Goal: Transaction & Acquisition: Purchase product/service

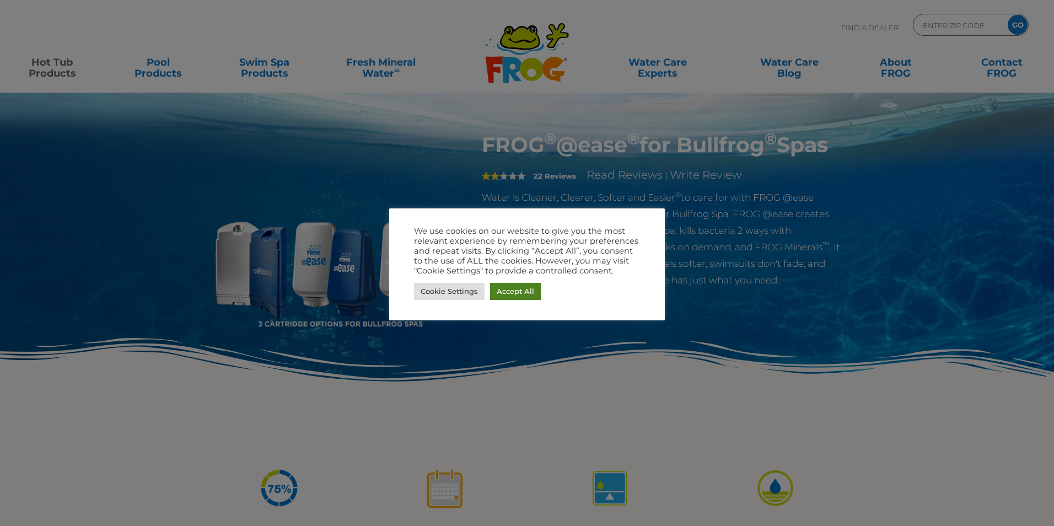
click at [522, 290] on link "Accept All" at bounding box center [515, 291] width 51 height 17
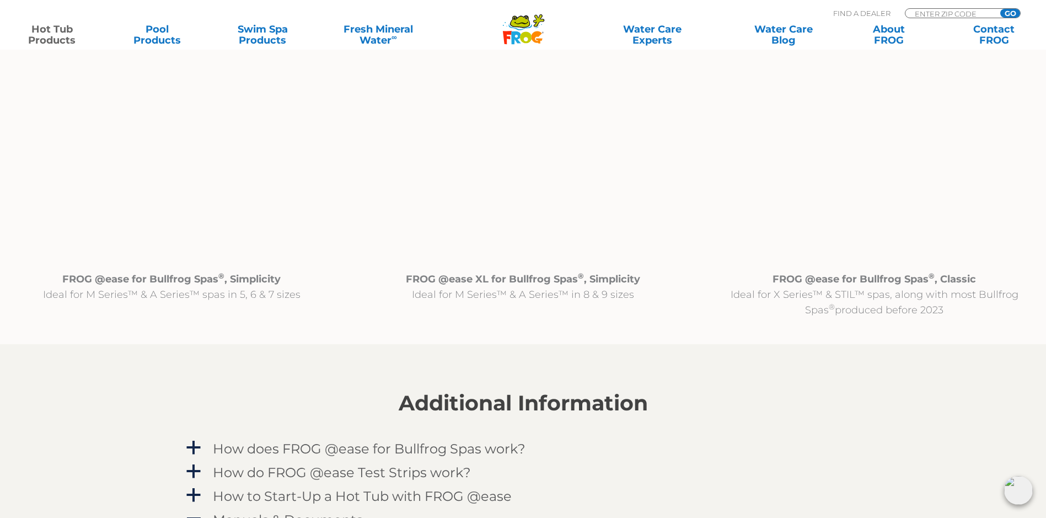
scroll to position [1180, 0]
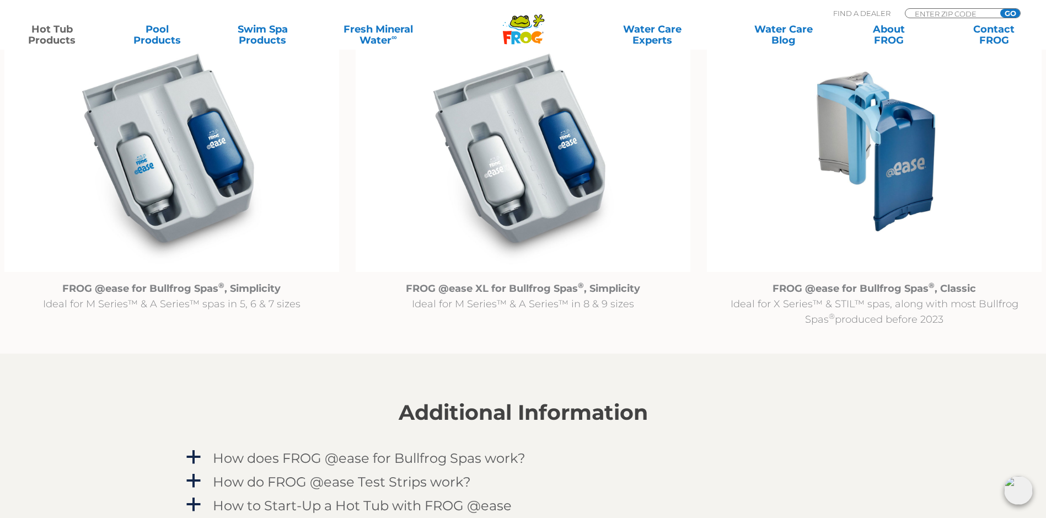
click at [885, 179] on img at bounding box center [874, 150] width 335 height 241
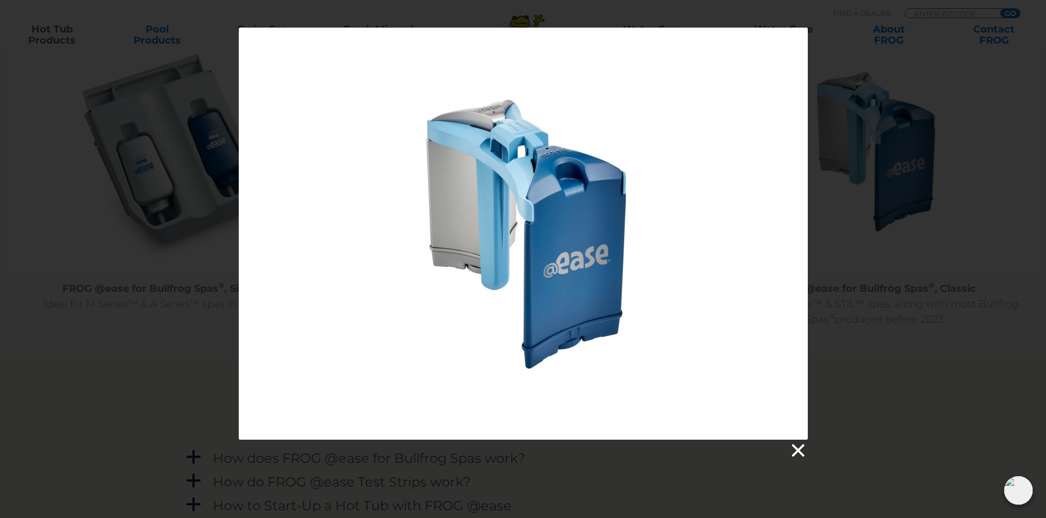
click at [796, 447] on link at bounding box center [797, 450] width 17 height 17
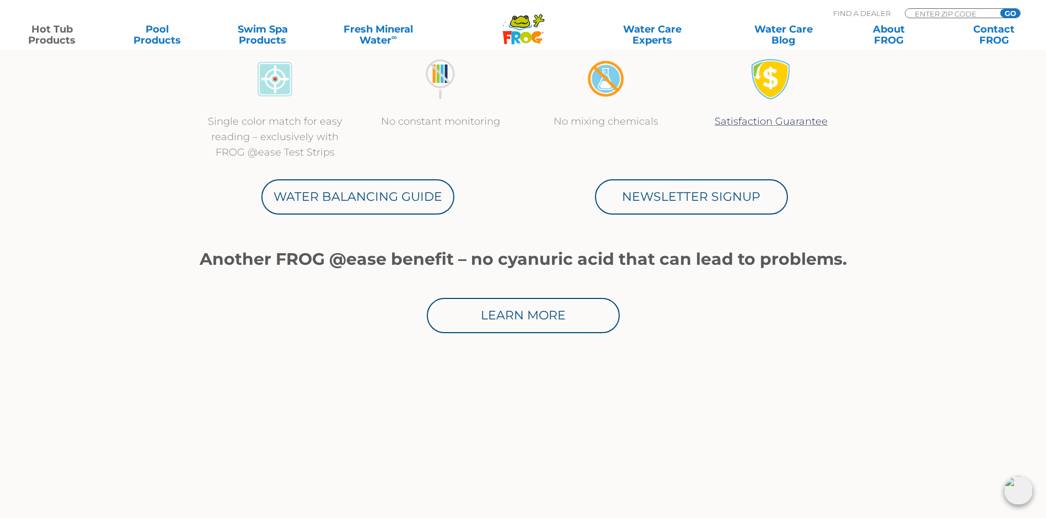
scroll to position [0, 0]
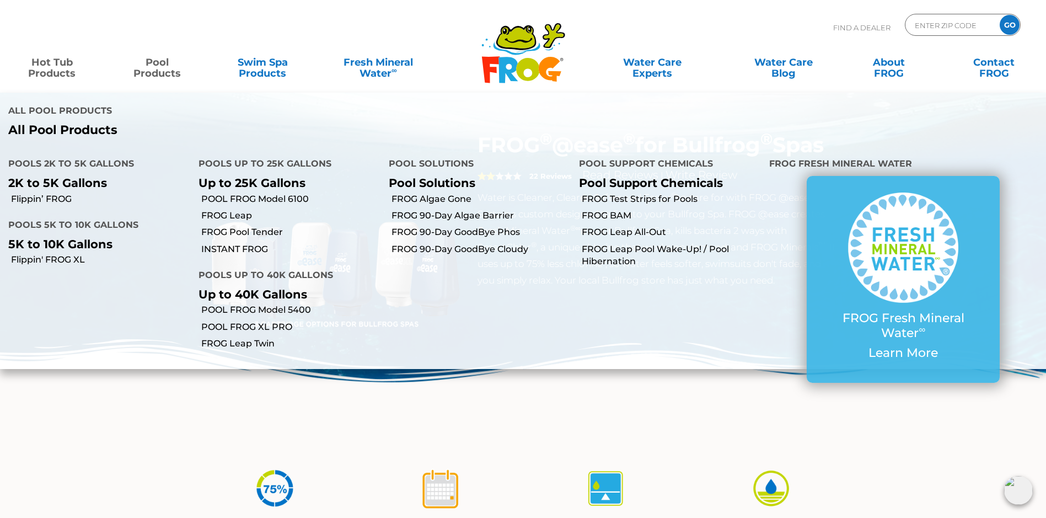
click at [158, 62] on link "Pool Products" at bounding box center [157, 62] width 82 height 22
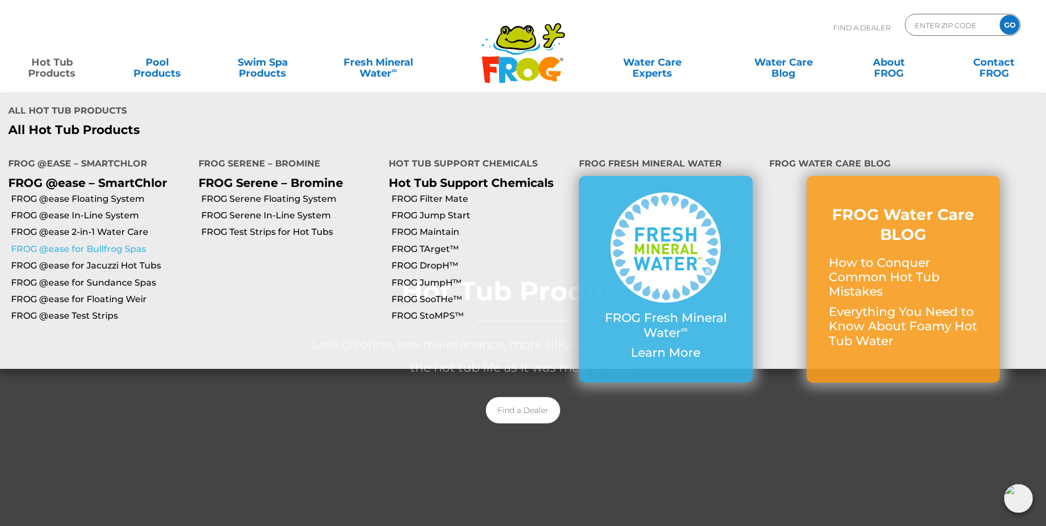
click at [100, 243] on link "FROG @ease for Bullfrog Spas" at bounding box center [100, 249] width 179 height 12
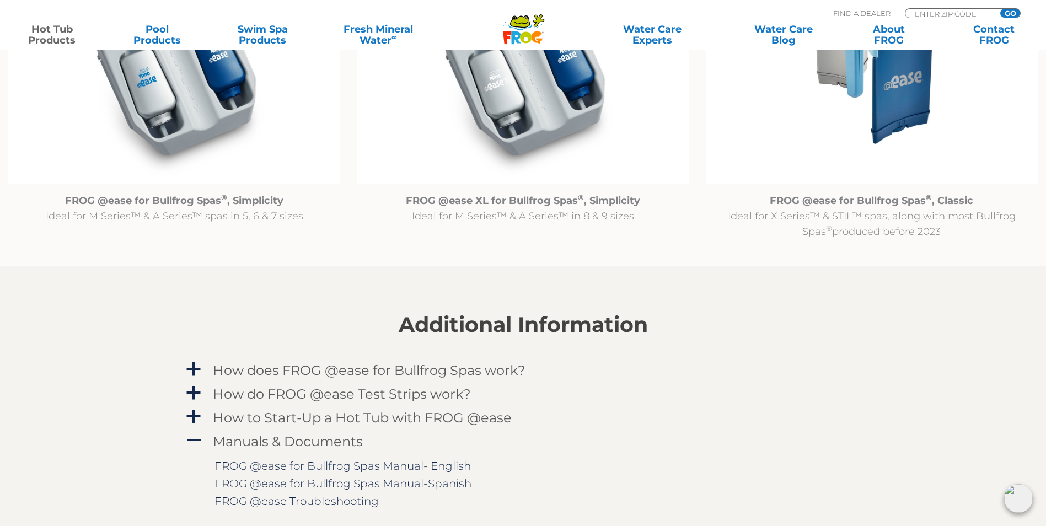
scroll to position [1270, 0]
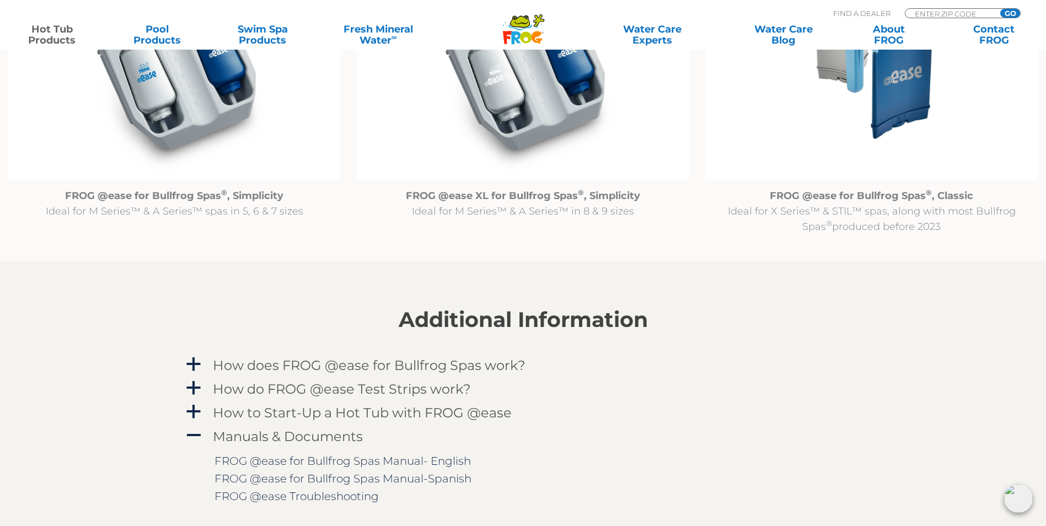
click at [882, 97] on img at bounding box center [872, 60] width 332 height 240
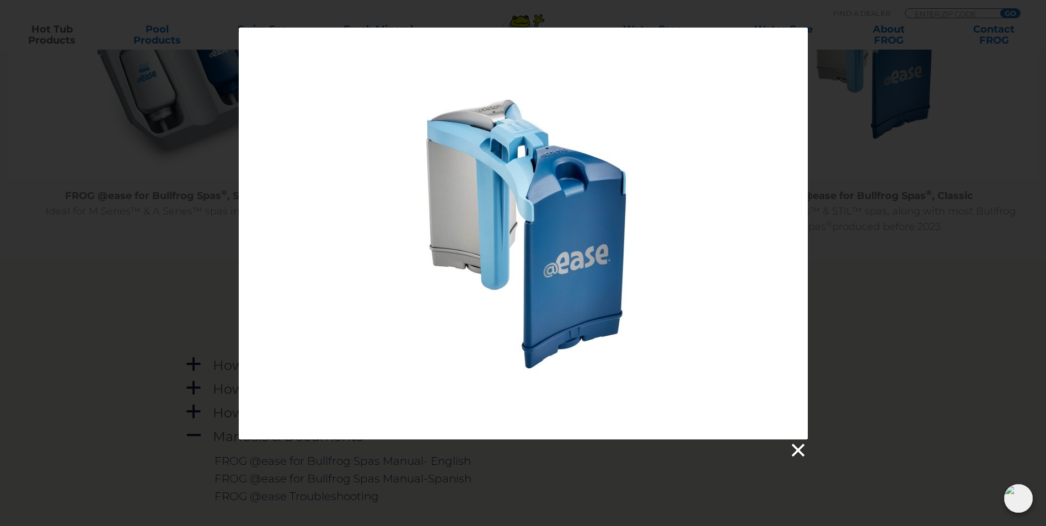
click at [796, 448] on link at bounding box center [797, 450] width 17 height 17
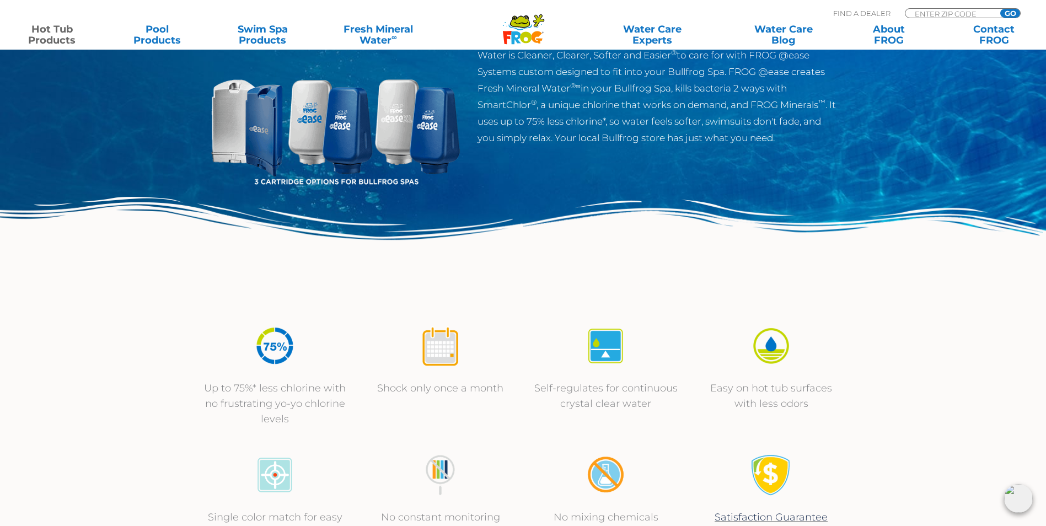
scroll to position [100, 0]
